Goal: Communication & Community: Answer question/provide support

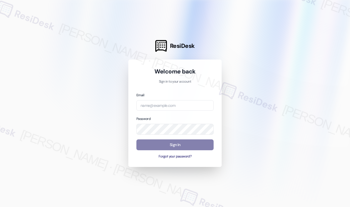
click at [172, 116] on div "Password" at bounding box center [174, 125] width 77 height 19
click at [177, 105] on input "email" at bounding box center [174, 105] width 77 height 11
type input "[EMAIL_ADDRESS][PERSON_NAME][PERSON_NAME][DOMAIN_NAME]"
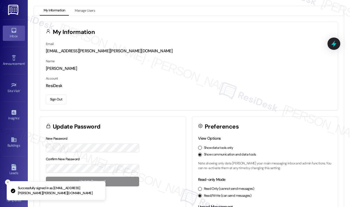
click at [14, 34] on div "Inbox" at bounding box center [14, 36] width 28 height 6
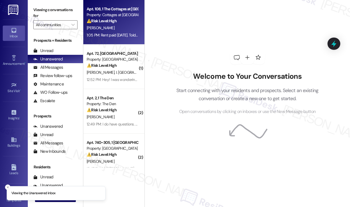
click at [130, 31] on div "[PERSON_NAME]" at bounding box center [112, 27] width 52 height 7
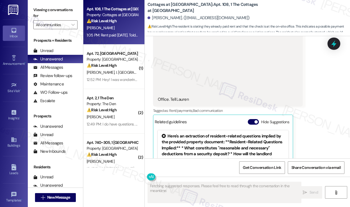
scroll to position [3269, 0]
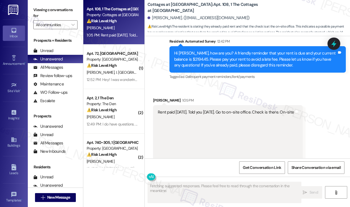
click at [189, 105] on div "Rent paid [DATE]. Told you [DATE]. Go to on-site office. Check is there. On-sit…" at bounding box center [228, 145] width 150 height 80
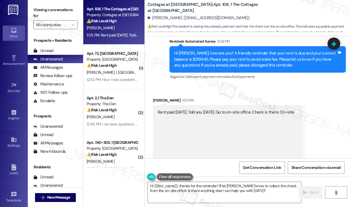
click at [236, 109] on div "Rent paid [DATE]. Told you [DATE]. Go to on-site office. Check is there. On-sit…" at bounding box center [226, 144] width 136 height 71
click at [235, 109] on div "Rent paid [DATE]. Told you [DATE]. Go to on-site office. Check is there. On-sit…" at bounding box center [226, 144] width 136 height 71
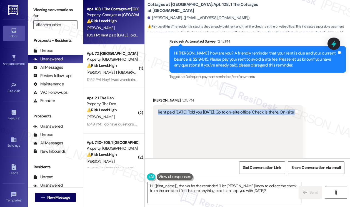
click at [235, 109] on div "Rent paid [DATE]. Told you [DATE]. Go to on-site office. Check is there. On-sit…" at bounding box center [226, 144] width 136 height 71
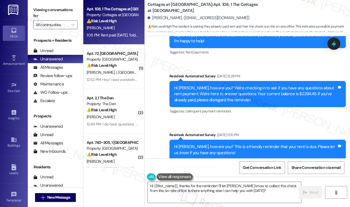
scroll to position [3130, 0]
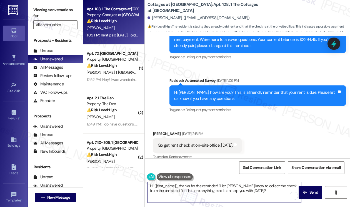
drag, startPoint x: 262, startPoint y: 192, endPoint x: 221, endPoint y: 184, distance: 41.3
click at [221, 184] on textarea "Hi {{first_name}}, thanks for the reminder! I'll let [PERSON_NAME] know to coll…" at bounding box center [224, 192] width 153 height 21
click at [232, 190] on textarea "Hi {{first_name}}, thanks for the reminder! I'll be sure to inform the team you…" at bounding box center [224, 192] width 153 height 21
type textarea "Hi {{first_name}}, thanks for the reminder! I'll be sure to inform the team you…"
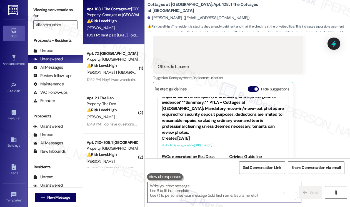
scroll to position [69, 0]
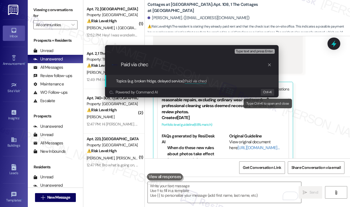
type input "Paid via check"
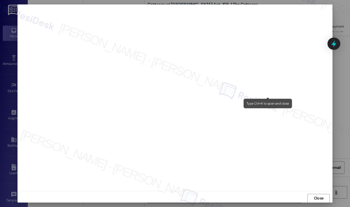
scroll to position [0, 0]
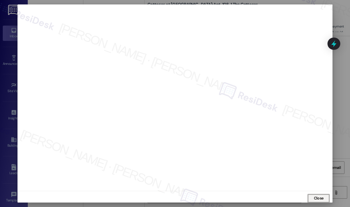
click at [313, 195] on span "Close" at bounding box center [319, 198] width 12 height 6
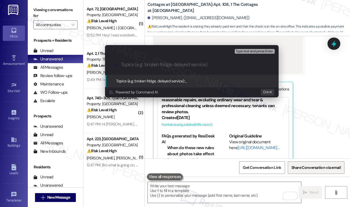
paste input "Paid via check"
type input "Paid via check"
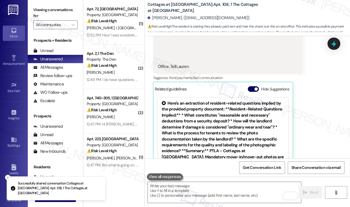
scroll to position [3380, 0]
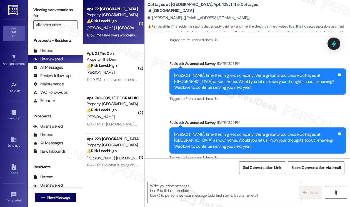
type textarea "Fetching suggested responses. Please feel free to read through the conversation…"
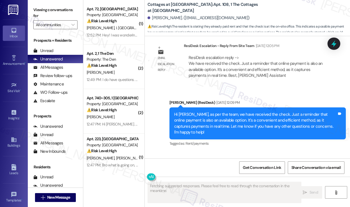
click at [132, 31] on div "A. [PERSON_NAME] [GEOGRAPHIC_DATA]" at bounding box center [112, 27] width 52 height 7
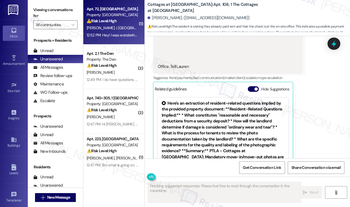
click at [132, 31] on div "A. [PERSON_NAME] [GEOGRAPHIC_DATA]" at bounding box center [112, 27] width 52 height 7
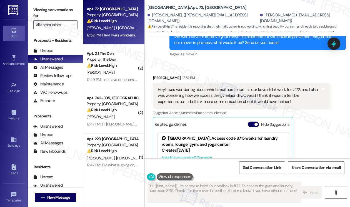
scroll to position [73, 0]
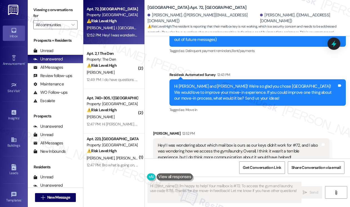
click at [214, 132] on div "[PERSON_NAME] 12:52 PM" at bounding box center [241, 134] width 176 height 8
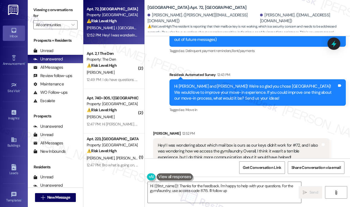
click at [229, 144] on div "Hey! I was wondering about which mail box is ours as our keys didn't work for #…" at bounding box center [239, 151] width 163 height 18
type textarea "Hi {{first_name}}! Thanks for the feedback. I'm happy to help with your questio…"
click at [229, 144] on div "Hey! I was wondering about which mail box is ours as our keys didn't work for #…" at bounding box center [239, 151] width 163 height 18
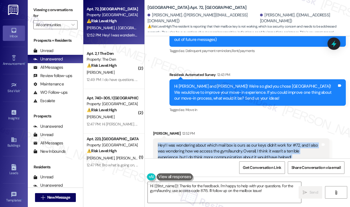
click at [229, 144] on div "Hey! I was wondering about which mail box is ours as our keys didn't work for #…" at bounding box center [239, 151] width 163 height 18
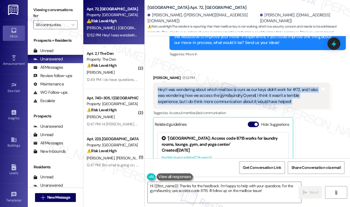
click at [272, 87] on div "Hey! I was wondering about which mail box is ours as our keys didn't work for #…" at bounding box center [239, 96] width 163 height 18
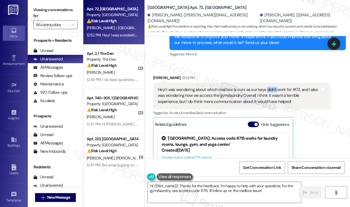
click at [272, 87] on div "Hey! I was wondering about which mail box is ours as our keys didn't work for #…" at bounding box center [239, 96] width 163 height 18
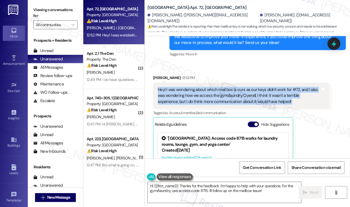
click at [272, 87] on div "Hey! I was wondering about which mail box is ours as our keys didn't work for #…" at bounding box center [239, 96] width 163 height 18
click at [200, 87] on div "Hey! I was wondering about which mail box is ours as our keys didn't work for #…" at bounding box center [239, 96] width 163 height 18
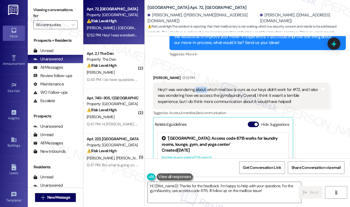
click at [200, 87] on div "Hey! I was wondering about which mail box is ours as our keys didn't work for #…" at bounding box center [239, 96] width 163 height 18
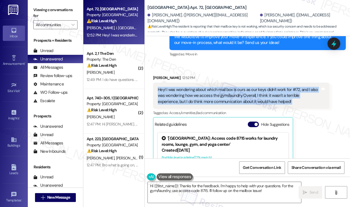
click at [200, 87] on div "Hey! I was wondering about which mail box is ours as our keys didn't work for #…" at bounding box center [239, 96] width 163 height 18
click at [251, 87] on div "Hey! I was wondering about which mail box is ours as our keys didn't work for #…" at bounding box center [239, 96] width 163 height 18
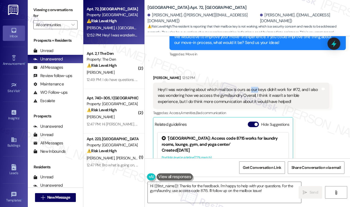
click at [251, 87] on div "Hey! I was wondering about which mail box is ours as our keys didn't work for #…" at bounding box center [239, 96] width 163 height 18
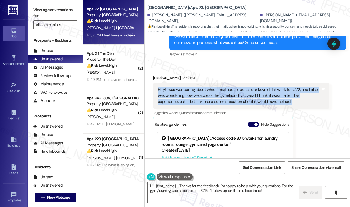
click at [251, 87] on div "Hey! I was wondering about which mail box is ours as our keys didn't work for #…" at bounding box center [239, 96] width 163 height 18
click at [202, 90] on div "Hey! I was wondering about which mail box is ours as our keys didn't work for #…" at bounding box center [239, 96] width 163 height 18
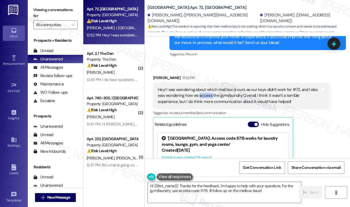
click at [202, 90] on div "Hey! I was wondering about which mail box is ours as our keys didn't work for #…" at bounding box center [239, 96] width 163 height 18
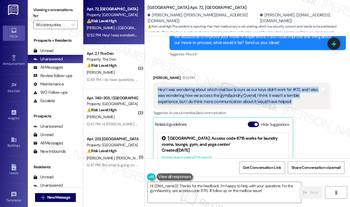
click at [202, 90] on div "Hey! I was wondering about which mail box is ours as our keys didn't work for #…" at bounding box center [239, 96] width 163 height 18
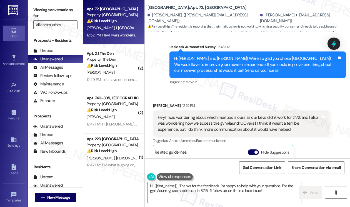
click at [207, 61] on div "Hi [PERSON_NAME] and [PERSON_NAME]! We're so glad you chose [GEOGRAPHIC_DATA]! …" at bounding box center [255, 65] width 163 height 18
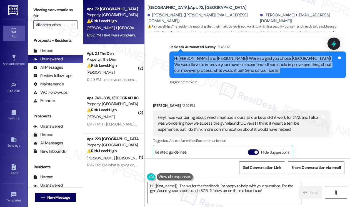
click at [207, 61] on div "Hi [PERSON_NAME] and [PERSON_NAME]! We're so glad you chose [GEOGRAPHIC_DATA]! …" at bounding box center [255, 65] width 163 height 18
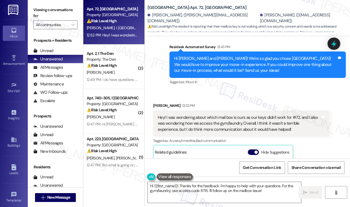
click at [197, 114] on div "Hey! I was wondering about which mail box is ours as our keys didn't work for #…" at bounding box center [239, 123] width 163 height 18
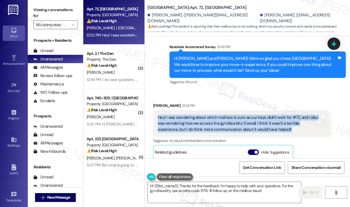
click at [197, 114] on div "Hey! I was wondering about which mail box is ours as our keys didn't work for #…" at bounding box center [239, 123] width 163 height 18
click at [209, 114] on div "Hey! I was wondering about which mail box is ours as our keys didn't work for #…" at bounding box center [239, 123] width 163 height 18
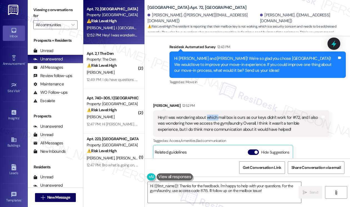
click at [209, 114] on div "Hey! I was wondering about which mail box is ours as our keys didn't work for #…" at bounding box center [239, 123] width 163 height 18
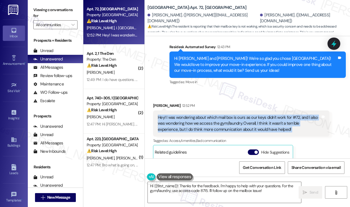
click at [209, 114] on div "Hey! I was wondering about which mail box is ours as our keys didn't work for #…" at bounding box center [239, 123] width 163 height 18
